Goal: Information Seeking & Learning: Learn about a topic

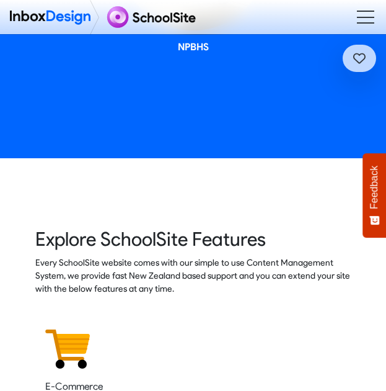
scroll to position [1625, 0]
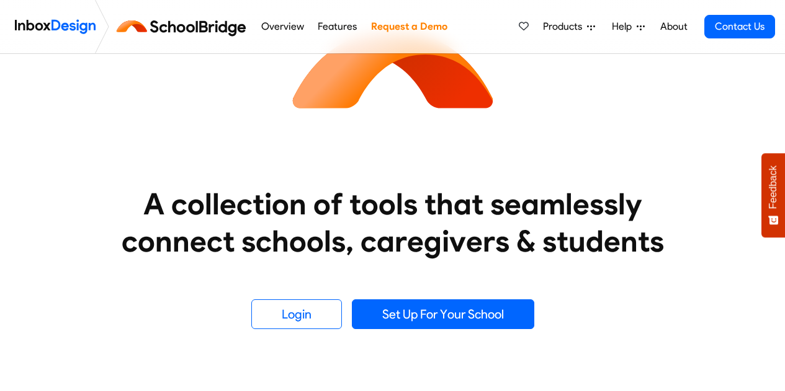
scroll to position [97, 0]
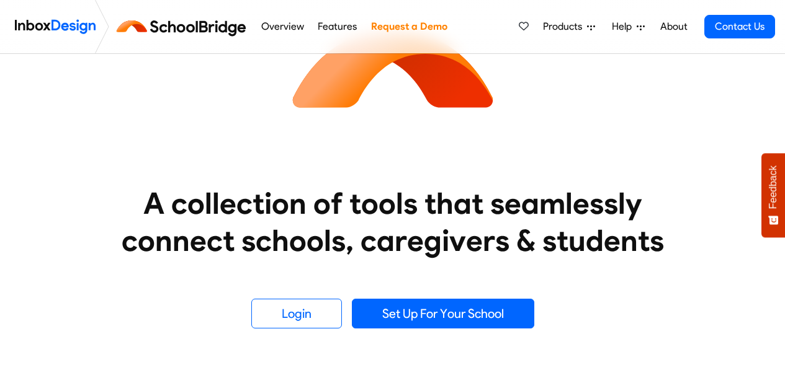
click at [325, 196] on heading "A collection of tools that seamlessly connect schools, caregivers & students" at bounding box center [392, 222] width 589 height 74
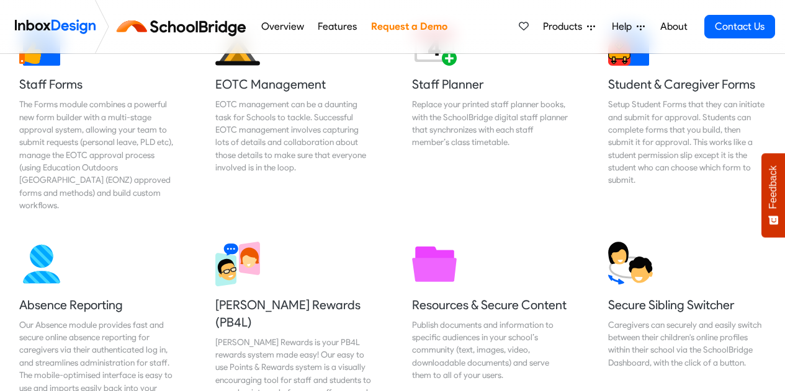
scroll to position [710, 0]
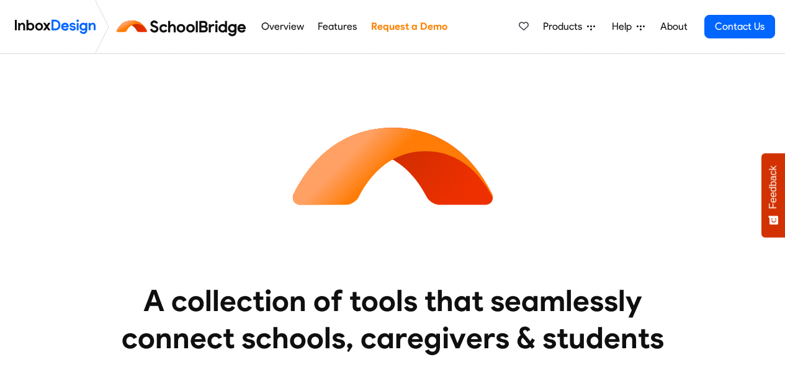
scroll to position [710, 0]
